Goal: Book appointment/travel/reservation

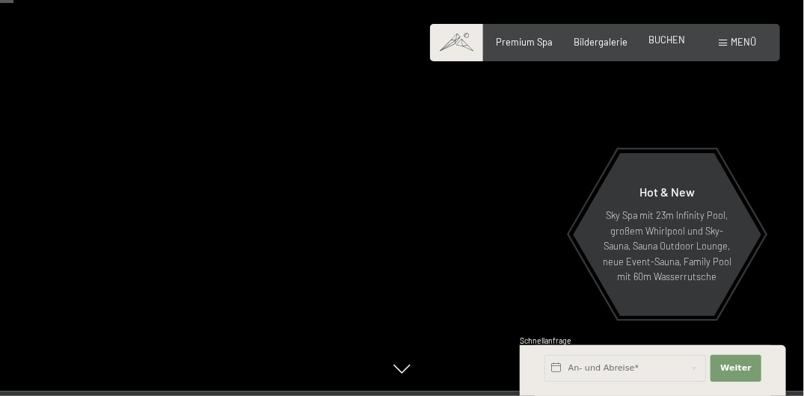
click at [672, 41] on span "BUCHEN" at bounding box center [667, 40] width 37 height 12
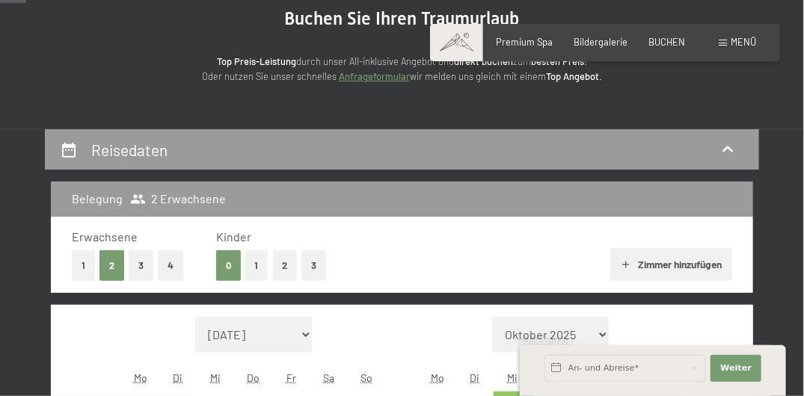
scroll to position [229, 0]
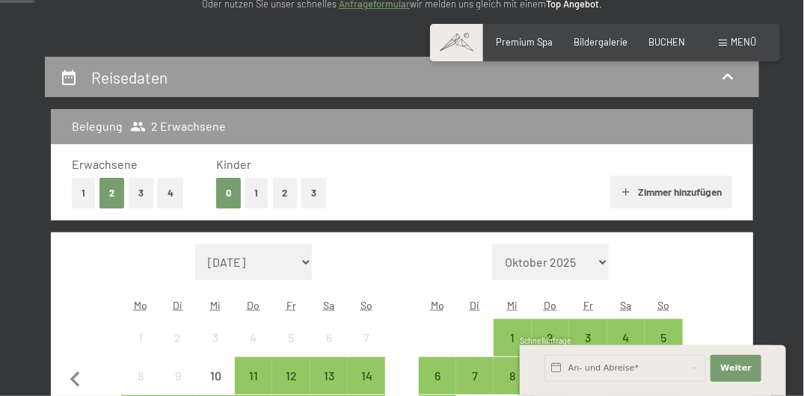
click at [307, 183] on button "3" at bounding box center [313, 193] width 25 height 31
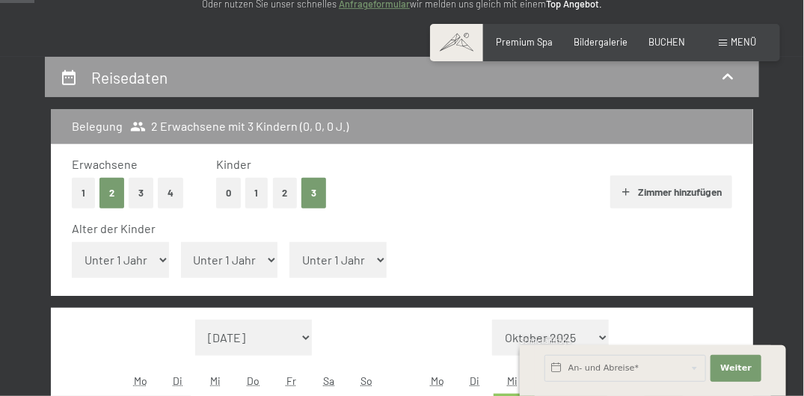
click at [152, 255] on select "Unter 1 Jahr 1 Jahr 2 Jahre 3 Jahre 4 Jahre 5 Jahre 6 Jahre 7 Jahre 8 Jahre 9 J…" at bounding box center [120, 260] width 97 height 36
select select "14"
click at [72, 242] on select "Unter 1 Jahr 1 Jahr 2 Jahre 3 Jahre 4 Jahre 5 Jahre 6 Jahre 7 Jahre 8 Jahre 9 J…" at bounding box center [120, 260] width 97 height 36
click at [202, 267] on select "Unter 1 Jahr 1 Jahr 2 Jahre 3 Jahre 4 Jahre 5 Jahre 6 Jahre 7 Jahre 8 Jahre 9 J…" at bounding box center [229, 260] width 97 height 36
select select "10"
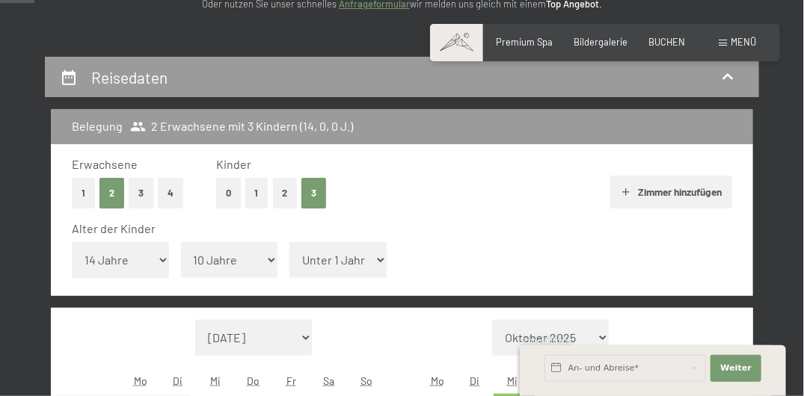
click at [181, 242] on select "Unter 1 Jahr 1 Jahr 2 Jahre 3 Jahre 4 Jahre 5 Jahre 6 Jahre 7 Jahre 8 Jahre 9 J…" at bounding box center [229, 260] width 97 height 36
click at [310, 257] on span "Einwilligung Marketing*" at bounding box center [318, 252] width 123 height 15
click at [250, 257] on input "Einwilligung Marketing*" at bounding box center [242, 252] width 15 height 15
checkbox input "false"
drag, startPoint x: 310, startPoint y: 257, endPoint x: 339, endPoint y: 263, distance: 29.8
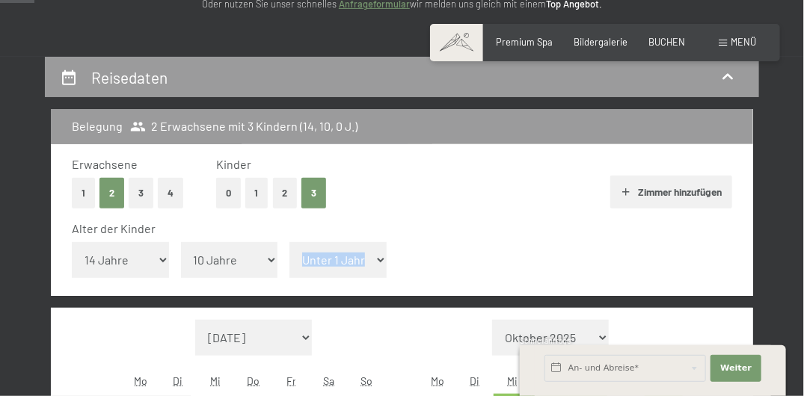
click at [339, 263] on select "Unter 1 Jahr 1 Jahr 2 Jahre 3 Jahre 4 Jahre 5 Jahre 6 Jahre 7 Jahre 8 Jahre 9 J…" at bounding box center [337, 260] width 97 height 36
select select "7"
click at [289, 242] on select "Unter 1 Jahr 1 Jahr 2 Jahre 3 Jahre 4 Jahre 5 Jahre 6 Jahre 7 Jahre 8 Jahre 9 J…" at bounding box center [337, 260] width 97 height 36
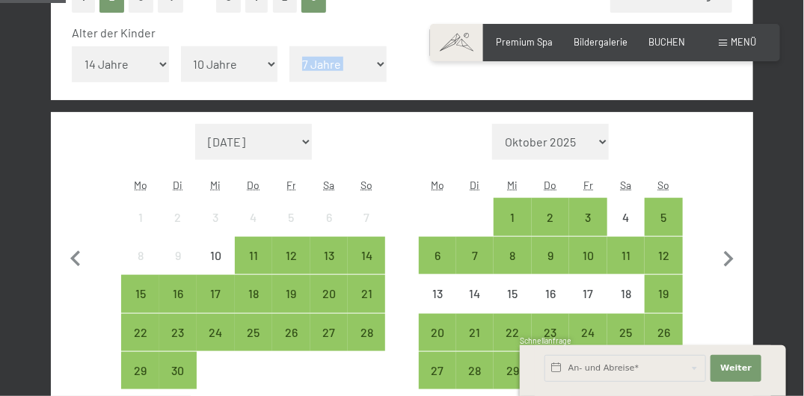
scroll to position [455, 0]
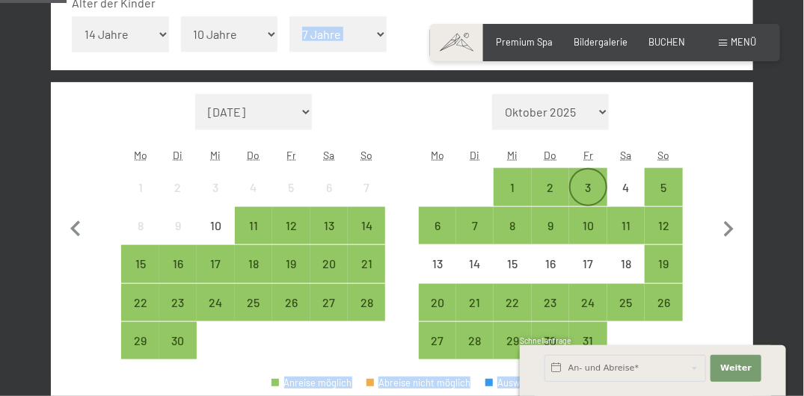
click at [601, 192] on div "3" at bounding box center [588, 199] width 34 height 34
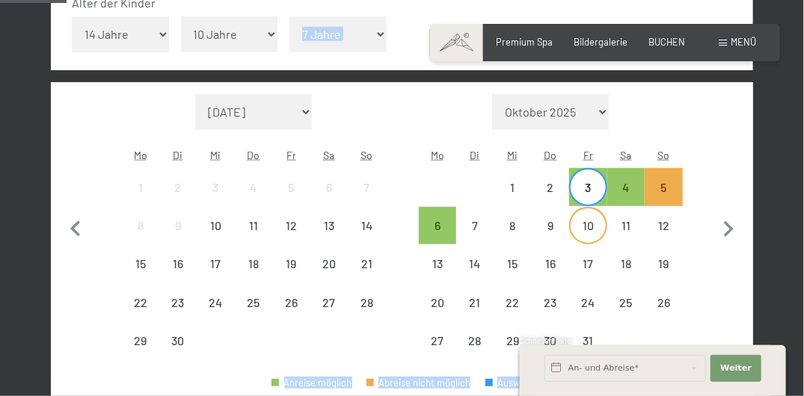
click at [595, 224] on div "10" at bounding box center [588, 237] width 34 height 34
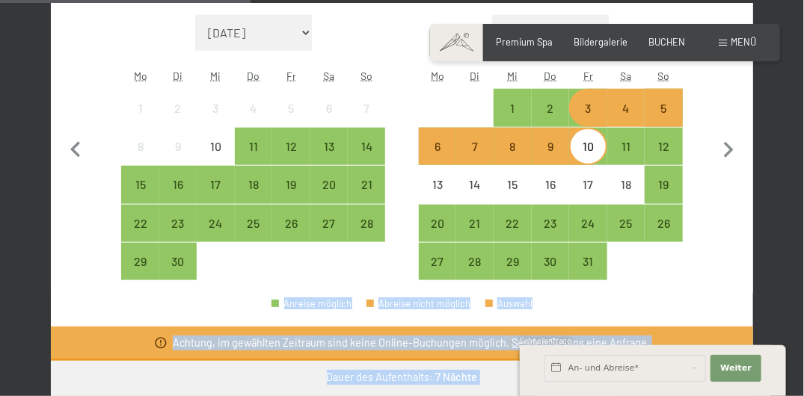
scroll to position [539, 0]
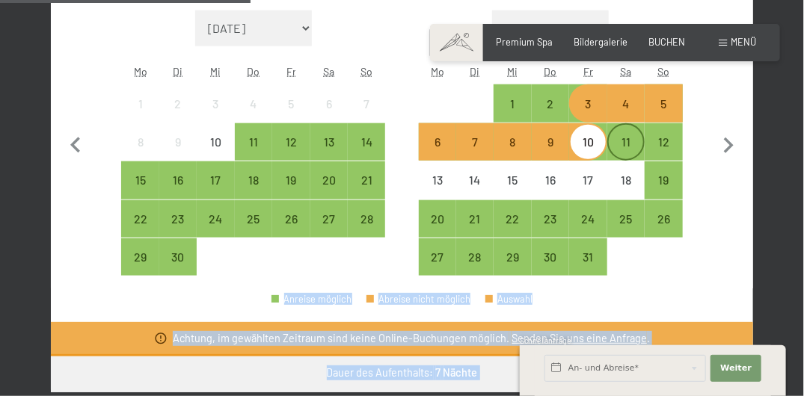
click at [628, 146] on div "11" at bounding box center [626, 153] width 34 height 34
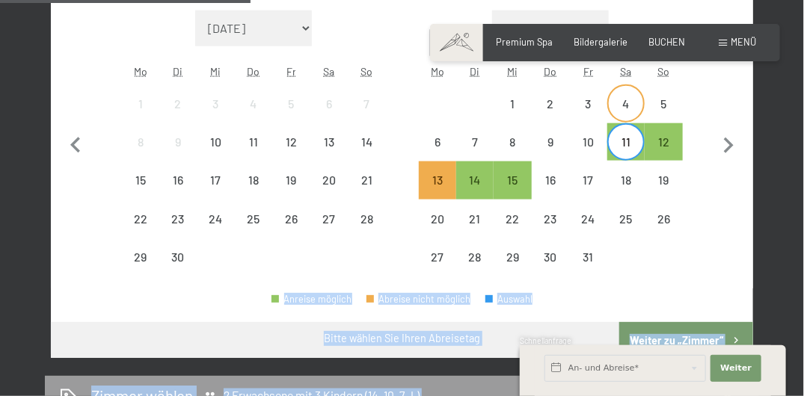
click at [629, 114] on div "4" at bounding box center [626, 115] width 34 height 34
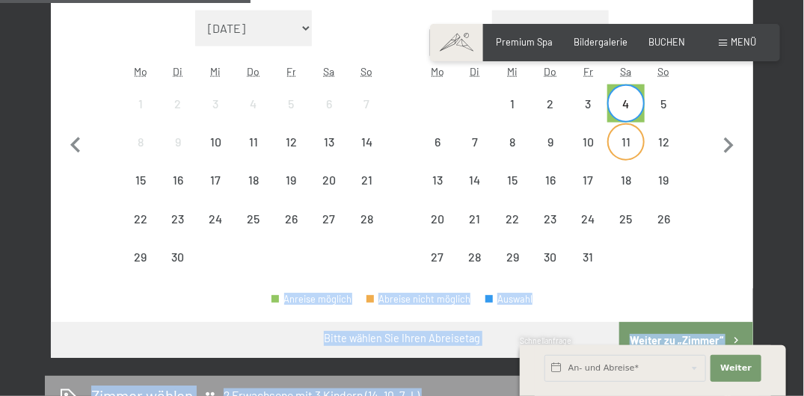
click at [628, 137] on div "11" at bounding box center [626, 153] width 34 height 34
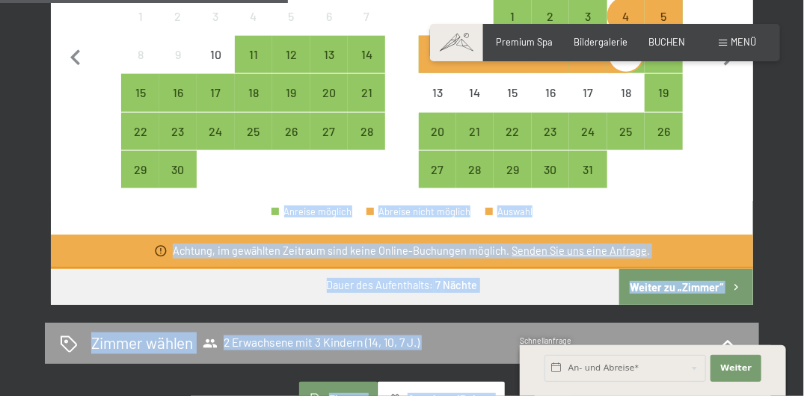
scroll to position [617, 0]
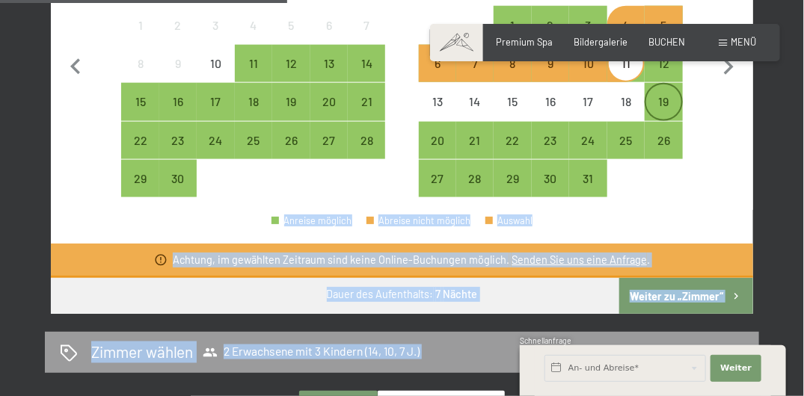
click at [663, 88] on div "19" at bounding box center [663, 102] width 34 height 34
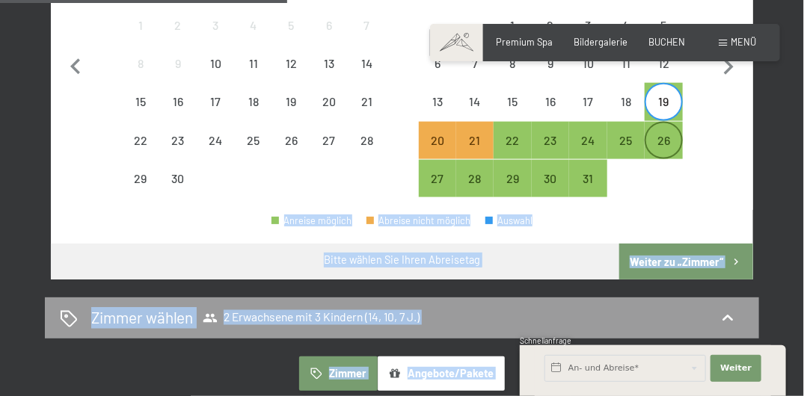
click at [655, 129] on div "26" at bounding box center [663, 140] width 34 height 34
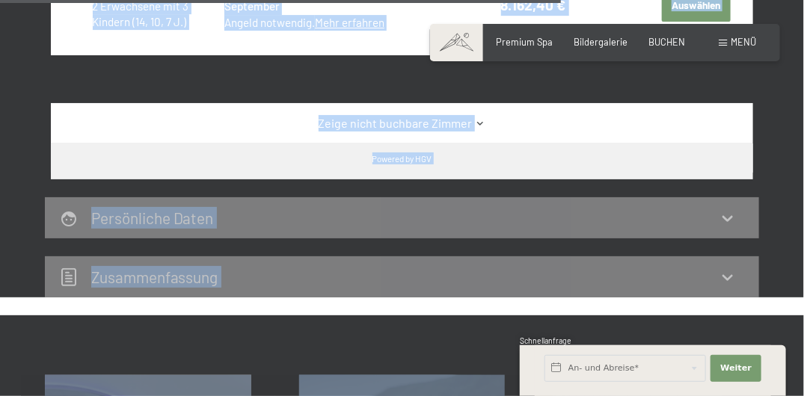
scroll to position [1635, 0]
